Goal: Check status: Check status

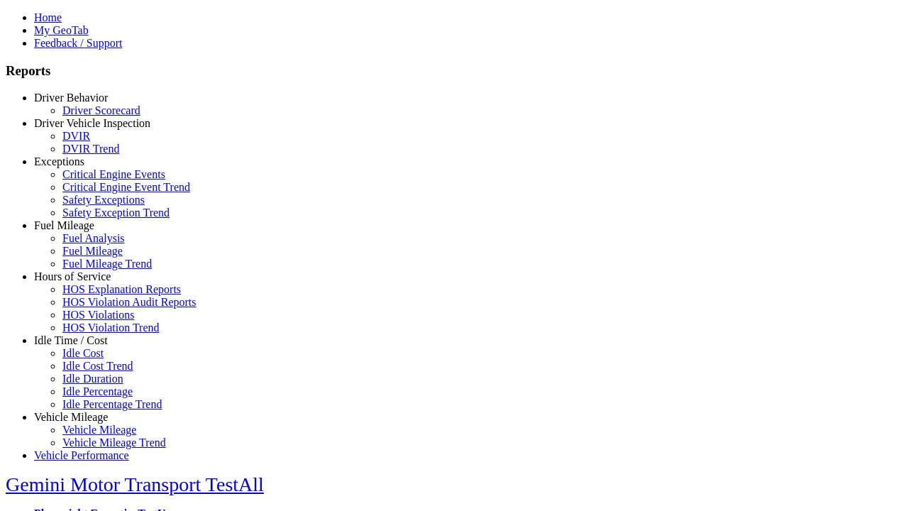
click at [82, 104] on link "Driver Behavior" at bounding box center [71, 98] width 74 height 12
click at [92, 116] on link "Driver Scorecard" at bounding box center [101, 110] width 78 height 12
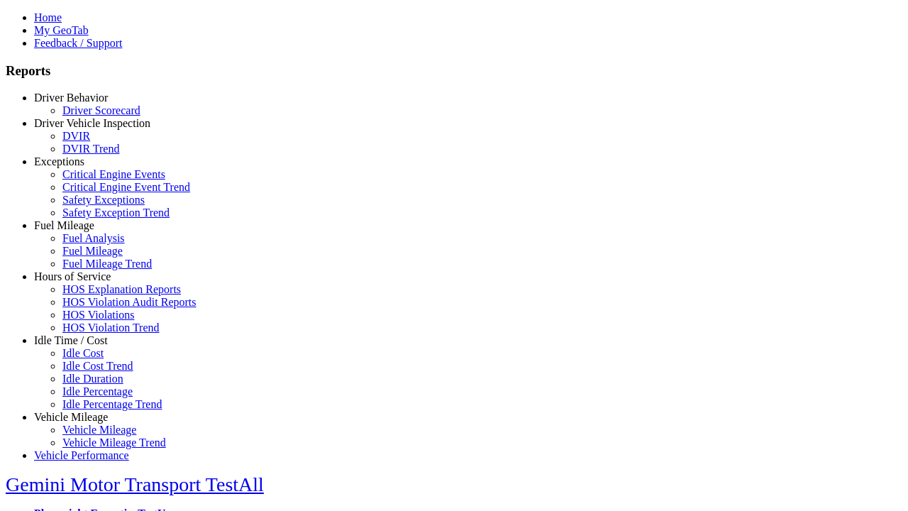
select select
